Goal: Information Seeking & Learning: Learn about a topic

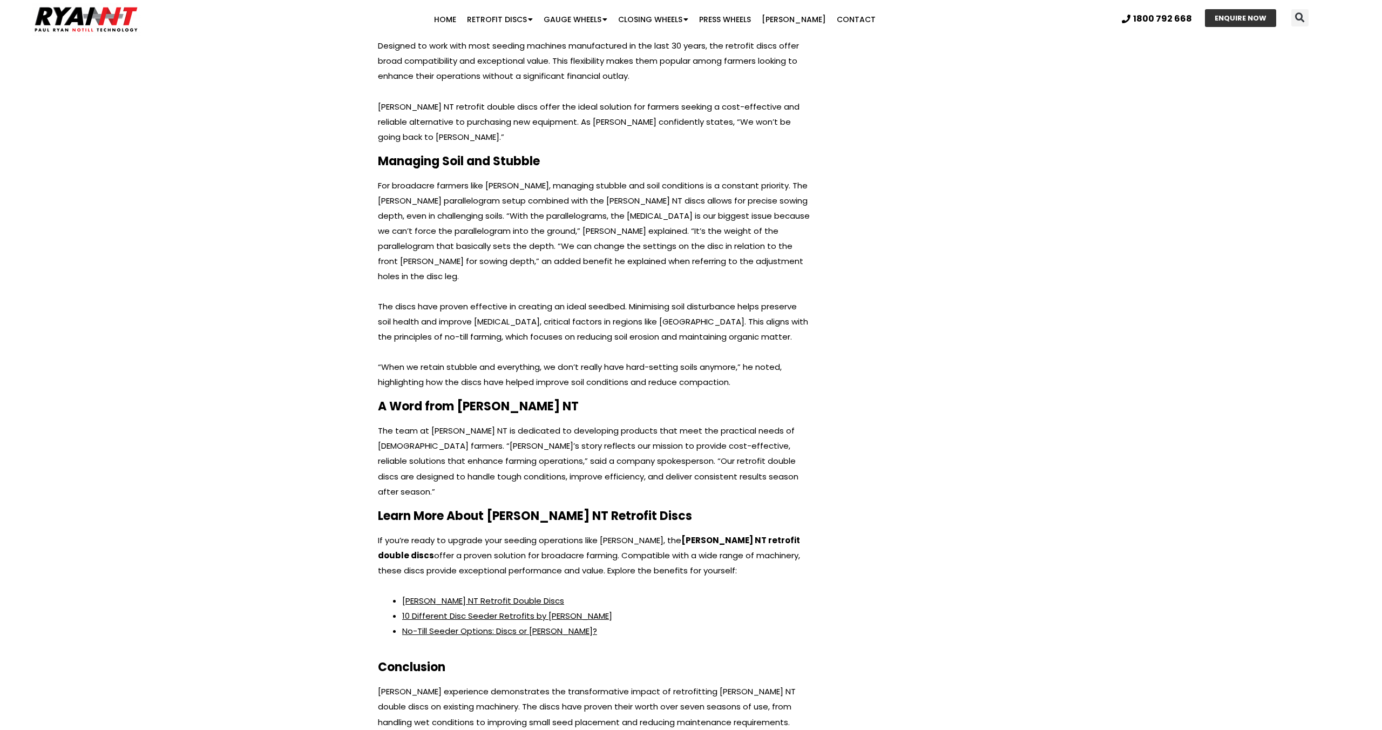
scroll to position [2168, 0]
click at [444, 624] on link "No-Till Seeder Options: Discs or Tynes?" at bounding box center [499, 629] width 195 height 11
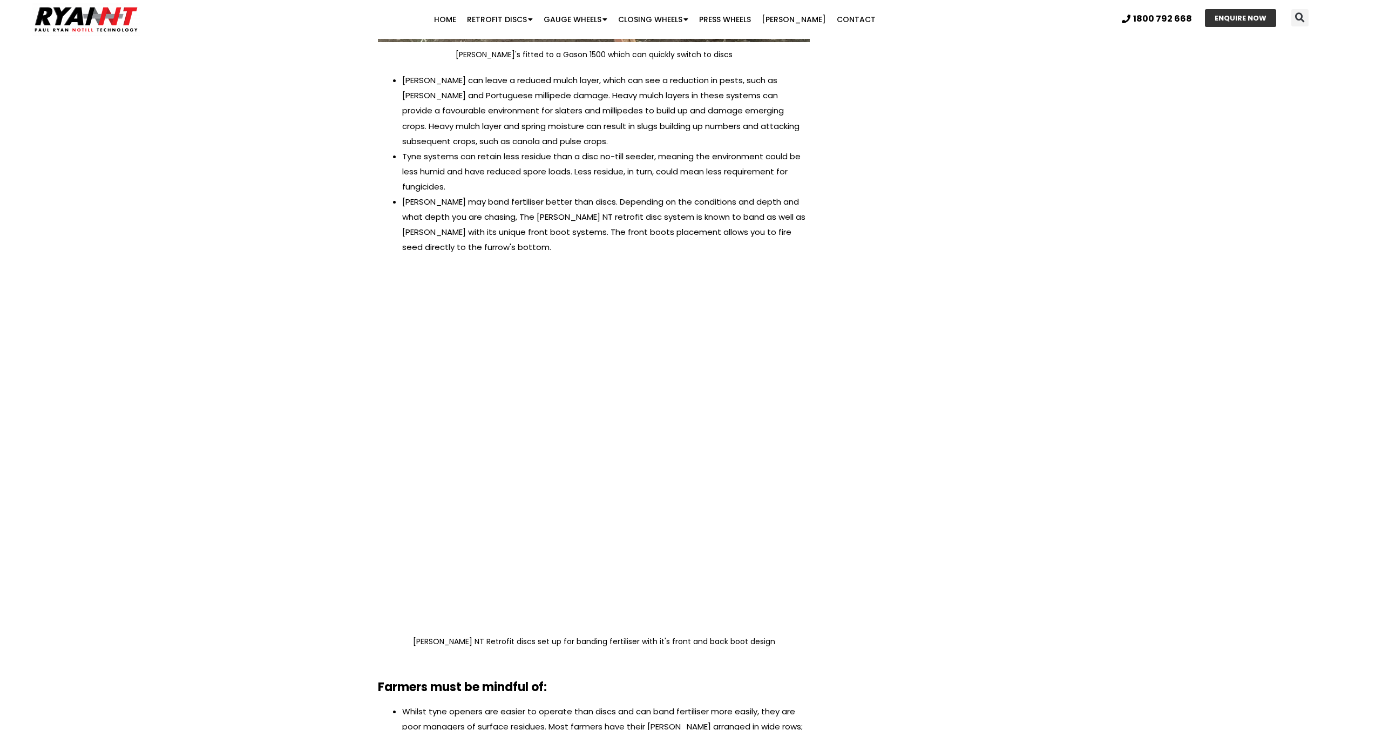
scroll to position [2451, 0]
